Goal: Task Accomplishment & Management: Use online tool/utility

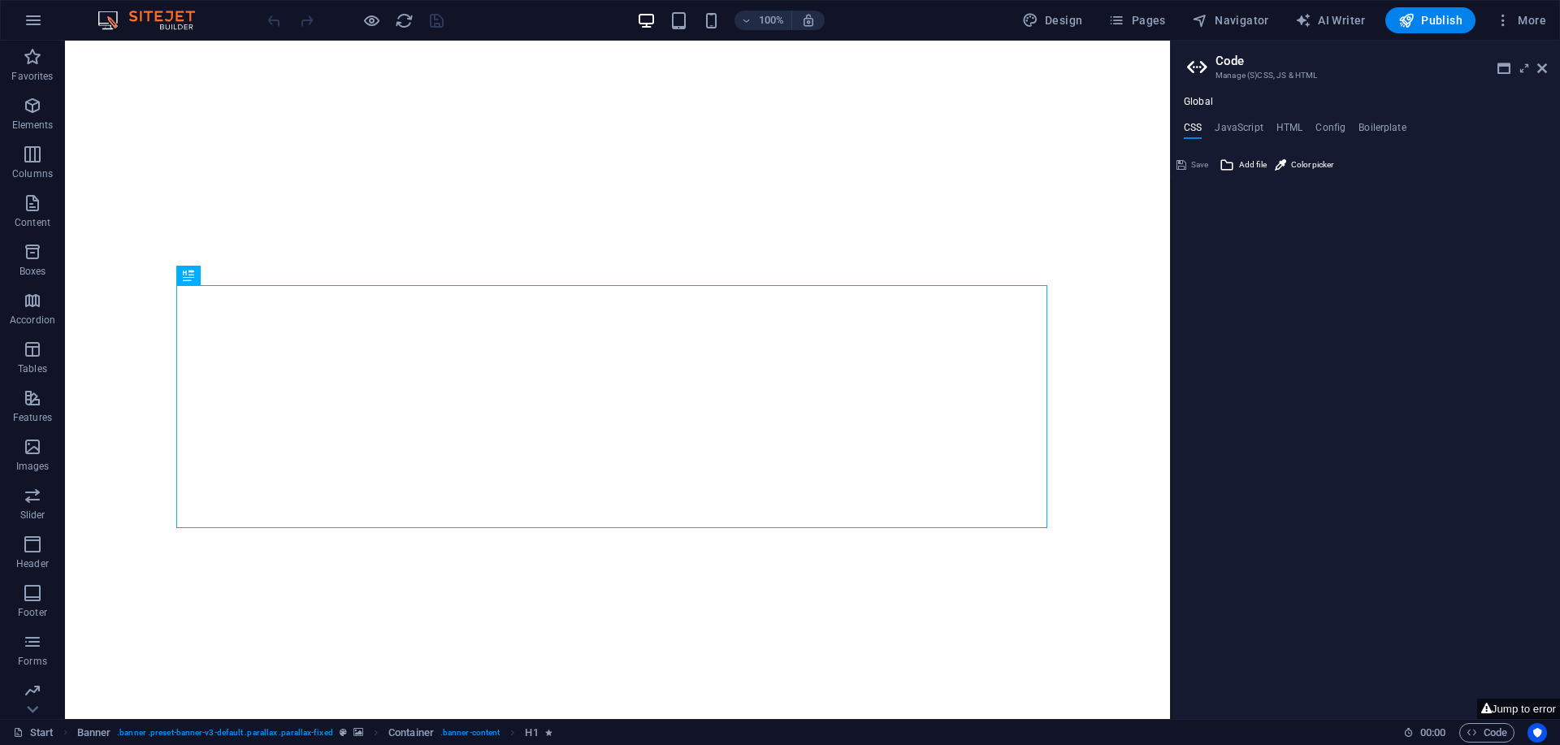
type textarea "/*------------------------------------*\"
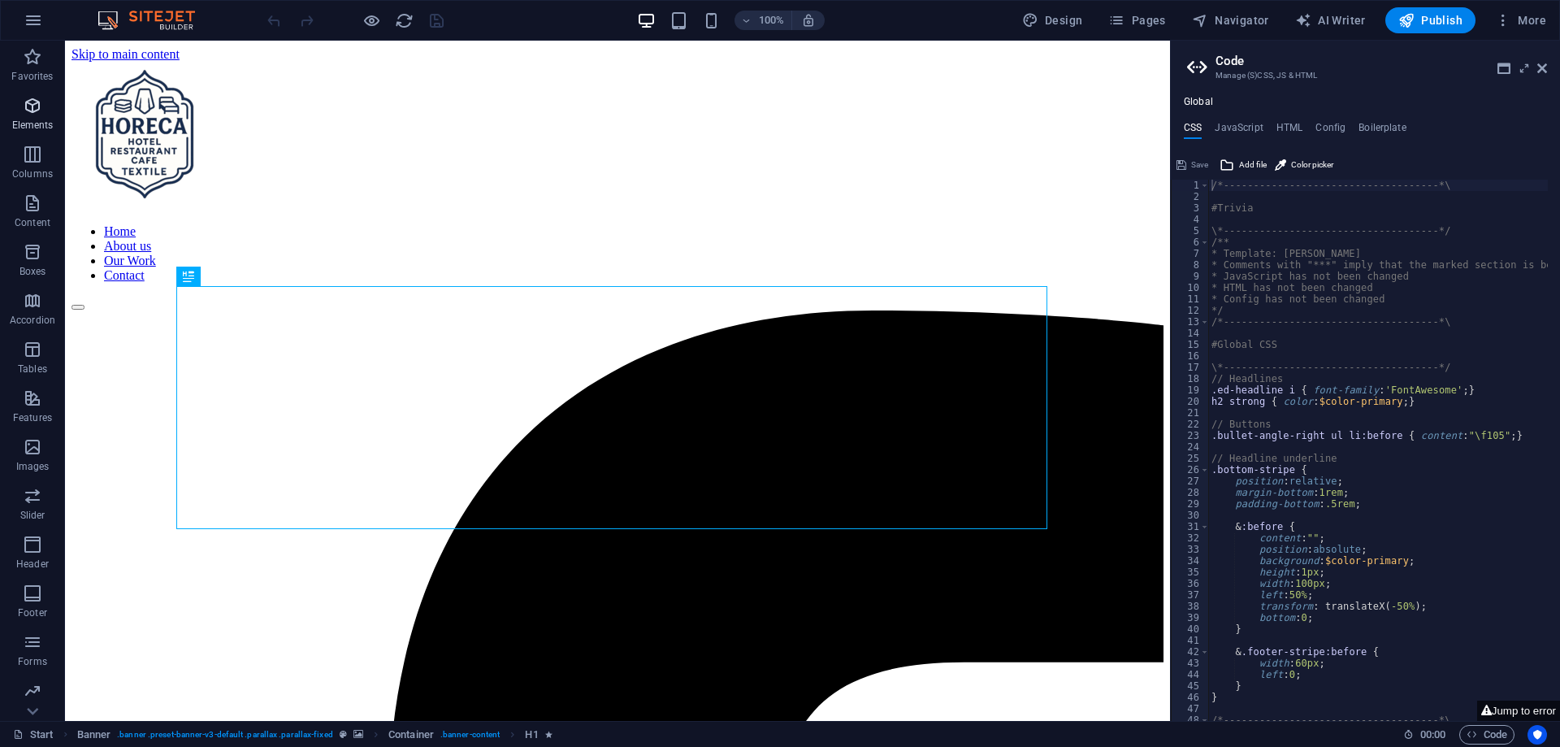
click at [32, 115] on icon "button" at bounding box center [33, 106] width 20 height 20
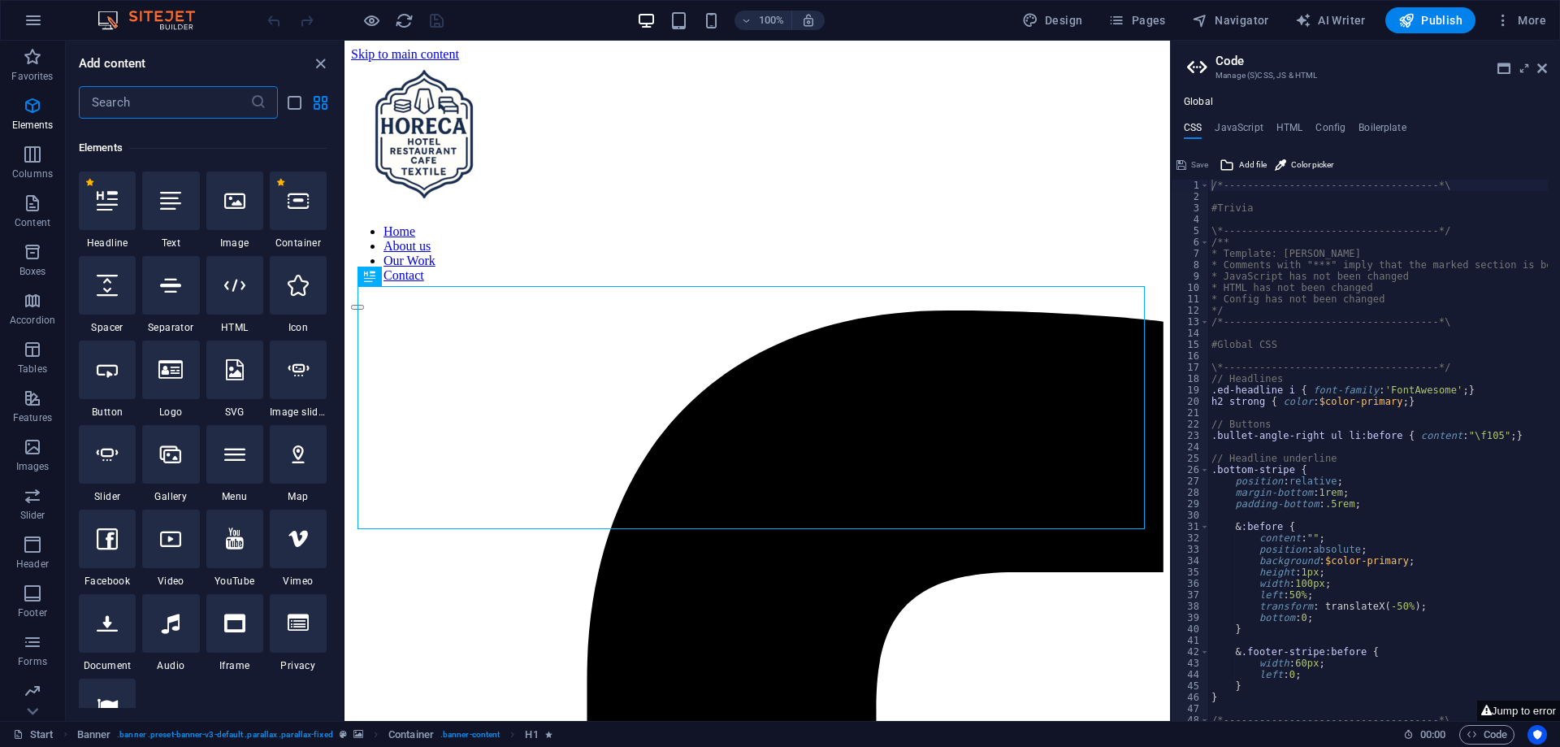
scroll to position [173, 0]
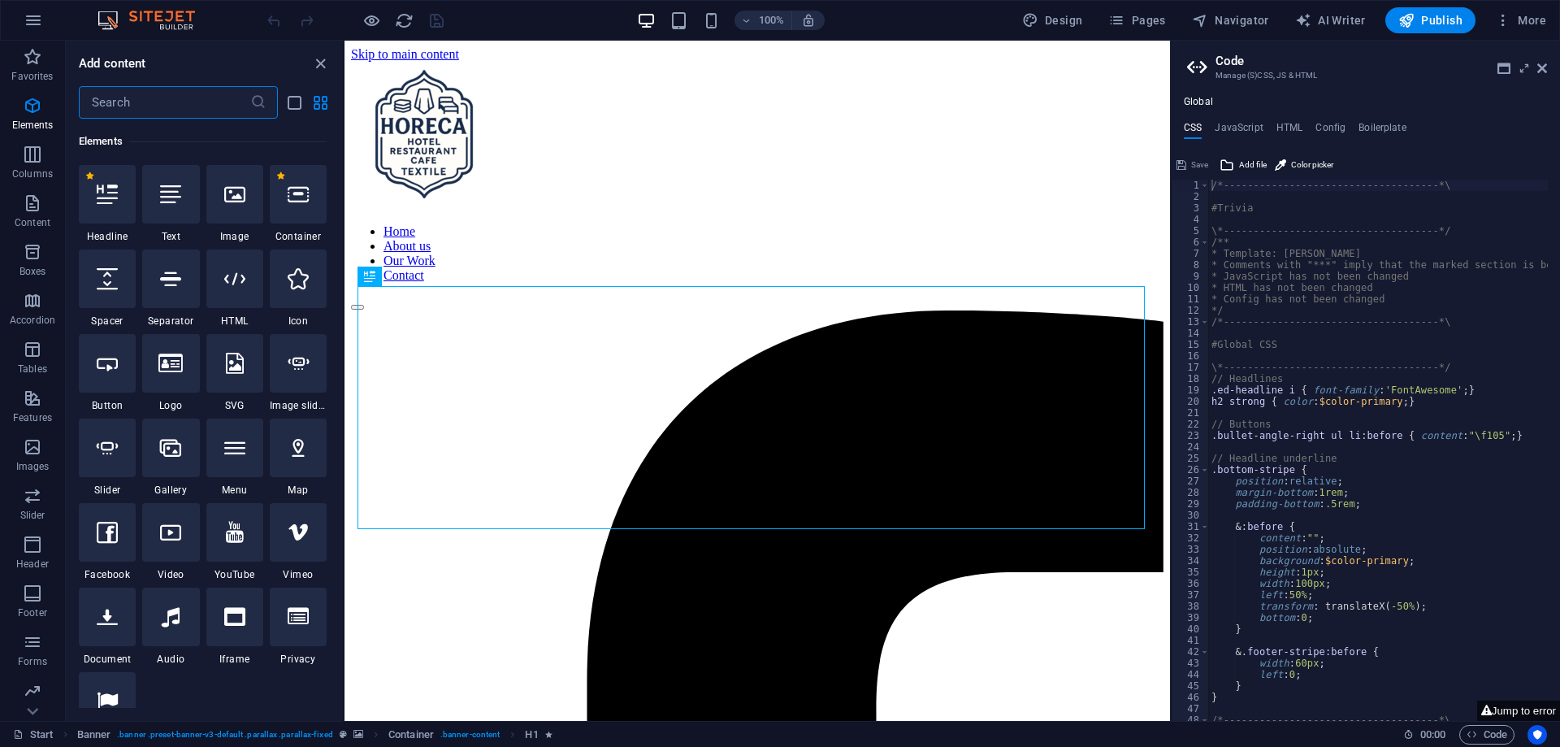
click at [1548, 65] on aside "Code Manage (S)CSS, JS & HTML Global CSS JavaScript HTML Config Boilerplate /*-…" at bounding box center [1365, 381] width 390 height 680
click at [1547, 65] on aside "Code Manage (S)CSS, JS & HTML Global CSS JavaScript HTML Config Boilerplate /*-…" at bounding box center [1365, 381] width 390 height 680
click at [1542, 67] on icon at bounding box center [1543, 68] width 10 height 13
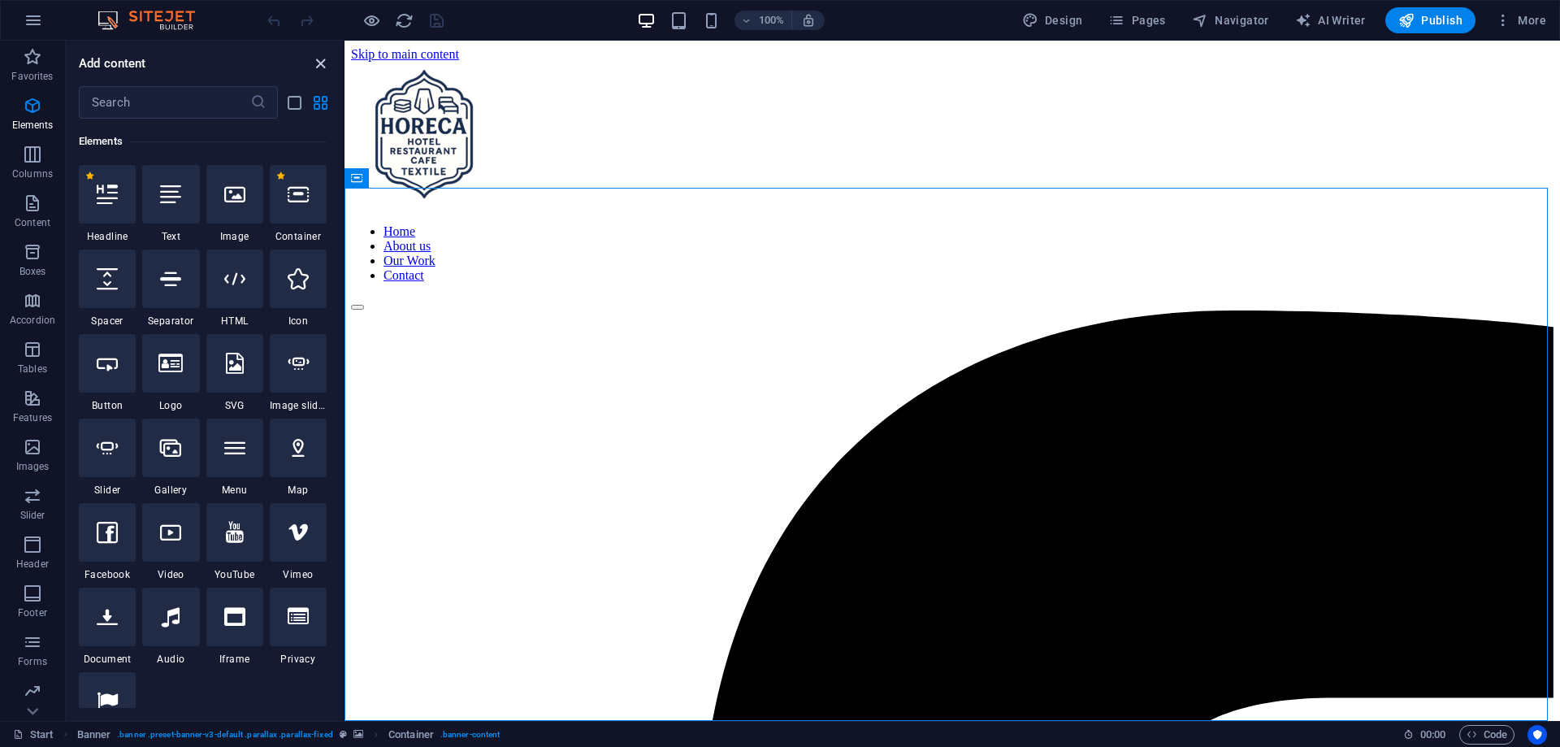
drag, startPoint x: 319, startPoint y: 69, endPoint x: 255, endPoint y: 28, distance: 76.0
click at [320, 69] on icon "close panel" at bounding box center [320, 63] width 19 height 19
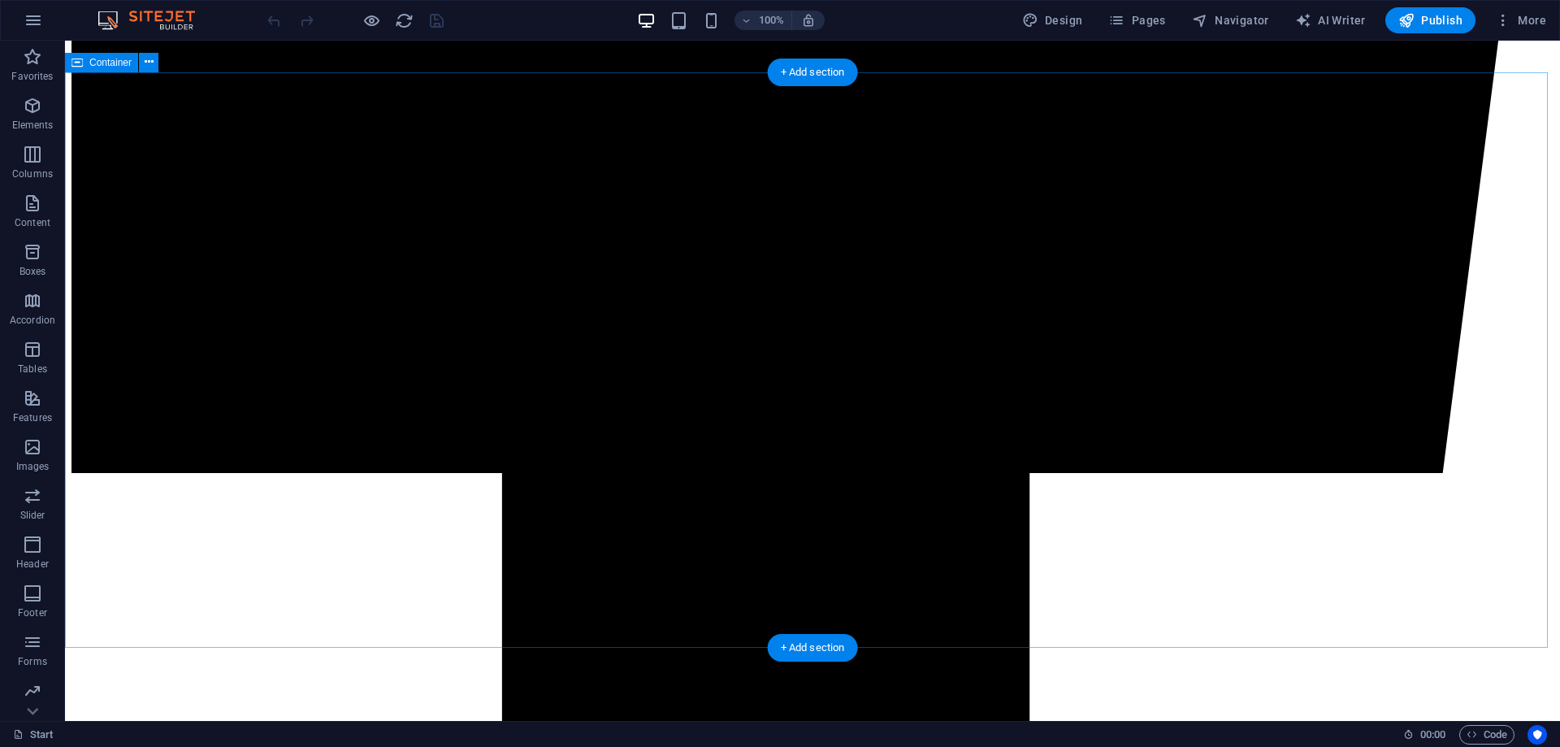
scroll to position [1463, 0]
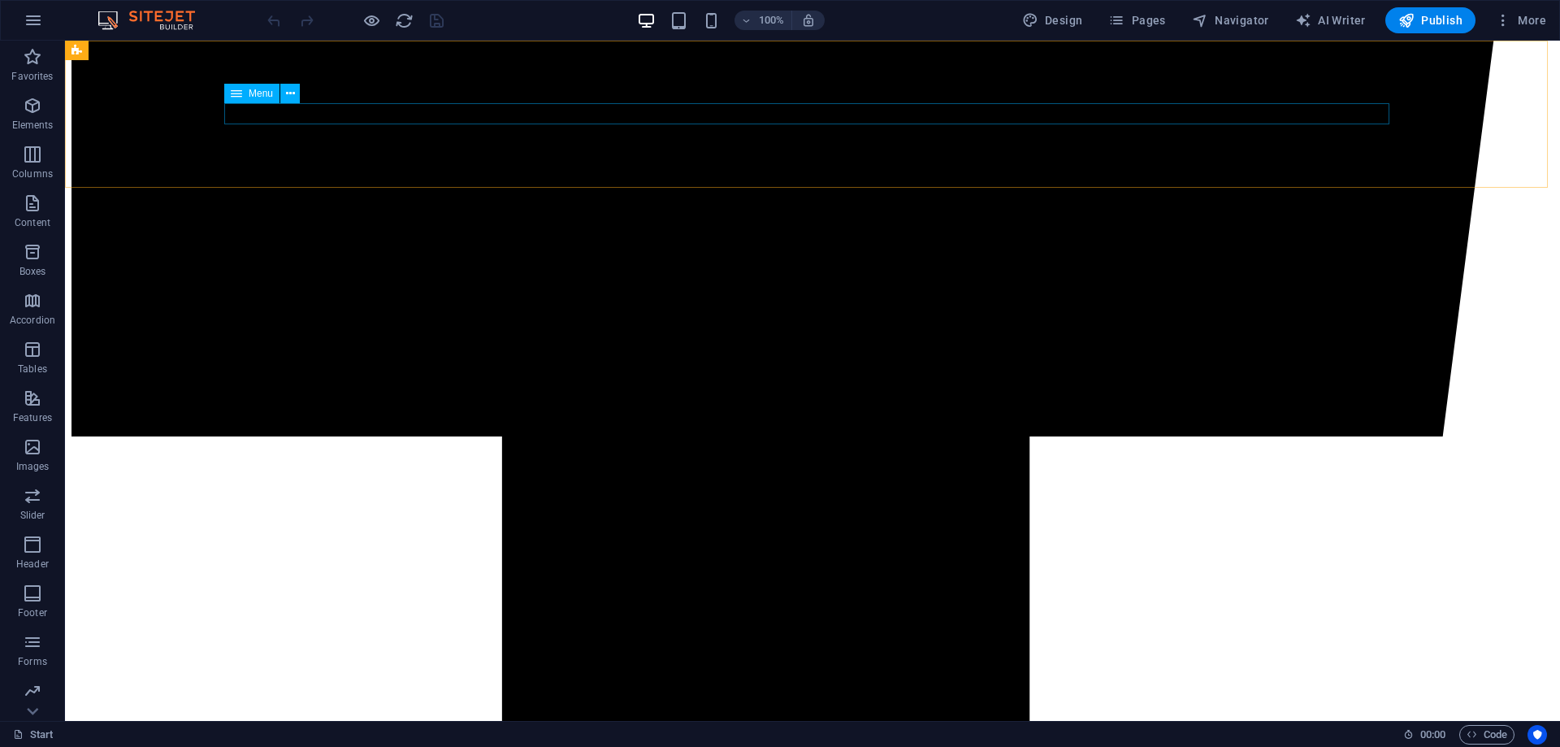
click at [289, 98] on icon at bounding box center [290, 93] width 9 height 17
click at [236, 96] on icon at bounding box center [236, 94] width 11 height 20
click at [260, 92] on span "Menu" at bounding box center [261, 94] width 24 height 10
click at [287, 93] on icon at bounding box center [290, 93] width 9 height 17
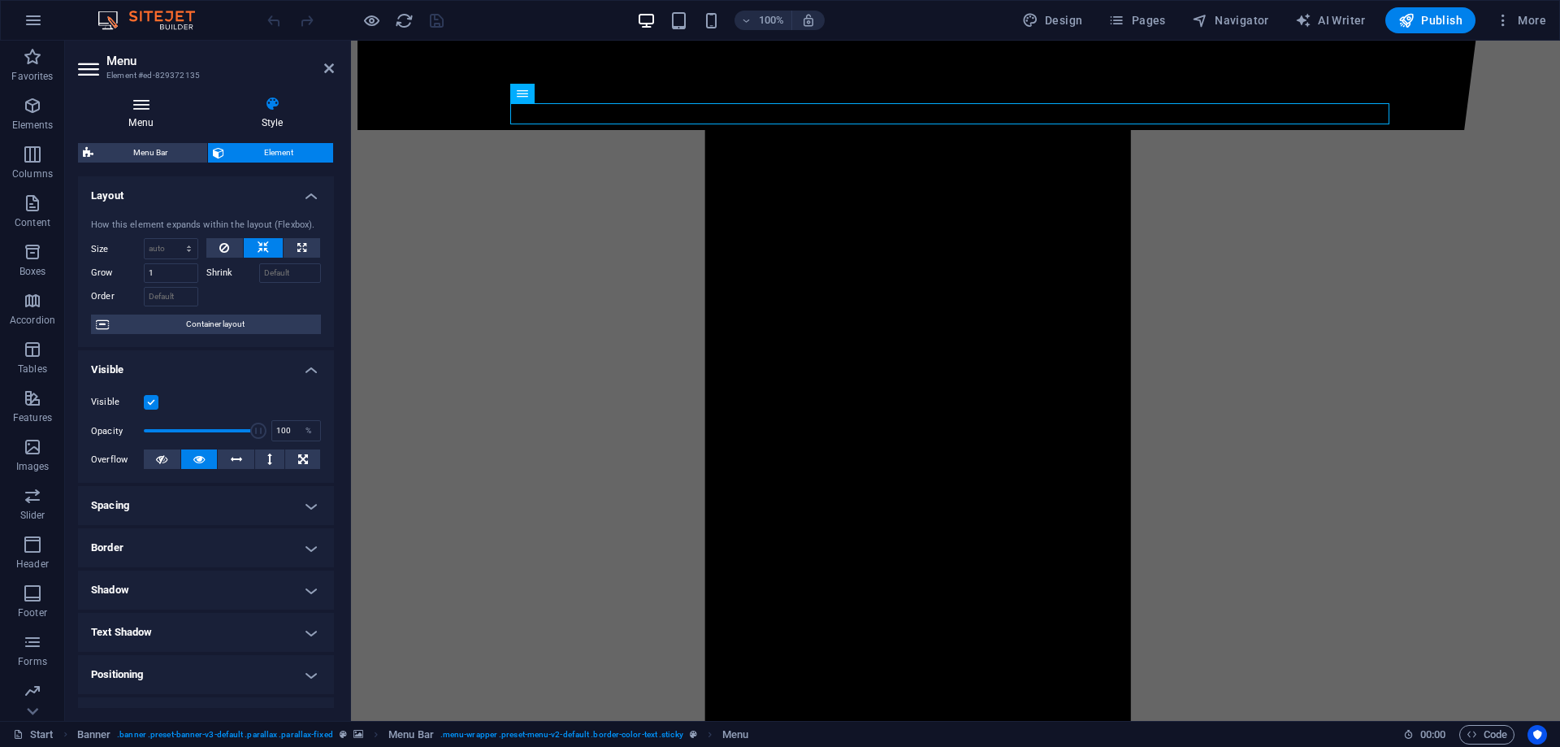
click at [179, 115] on h4 "Menu" at bounding box center [144, 113] width 132 height 34
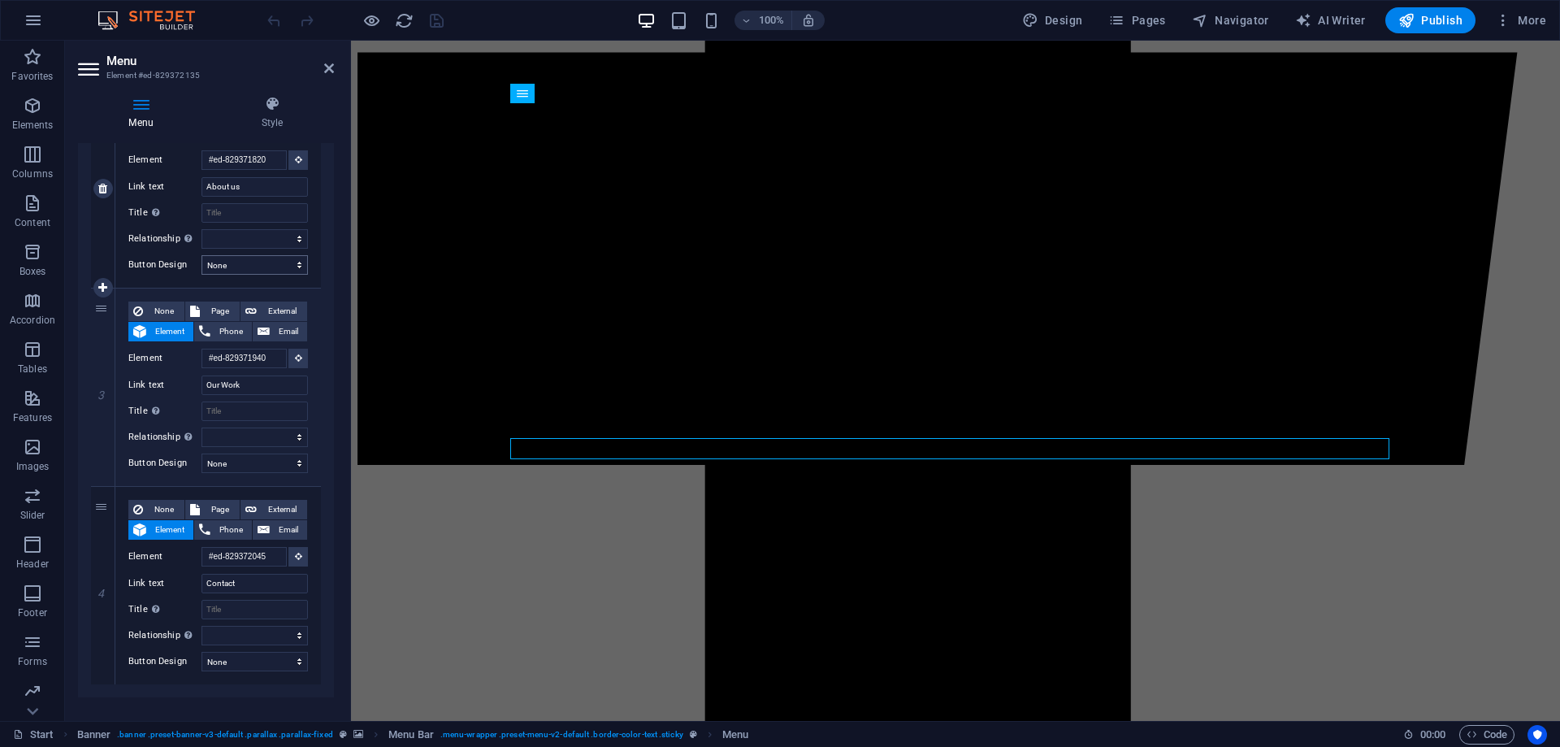
scroll to position [427, 0]
